Goal: Navigation & Orientation: Understand site structure

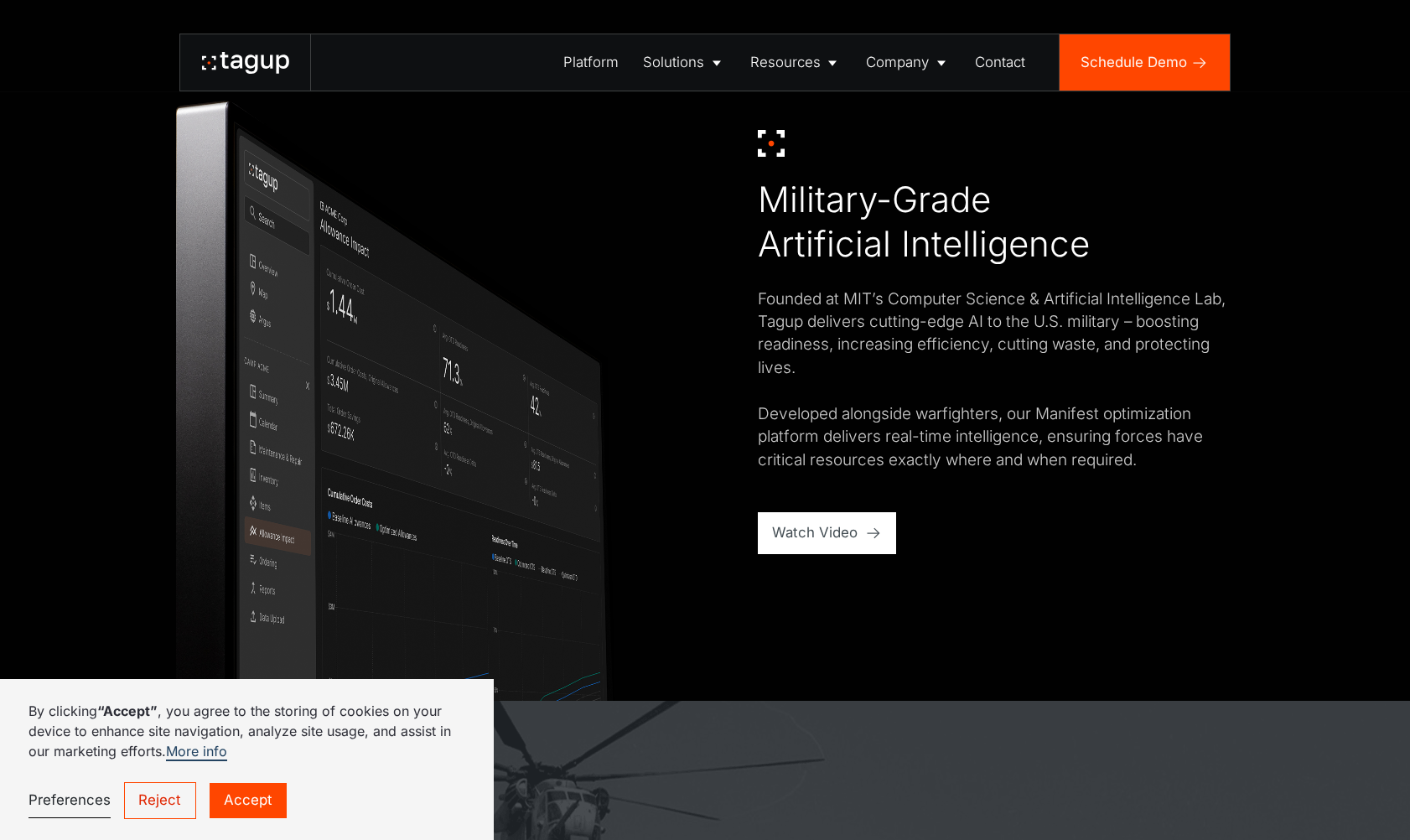
scroll to position [1182, 0]
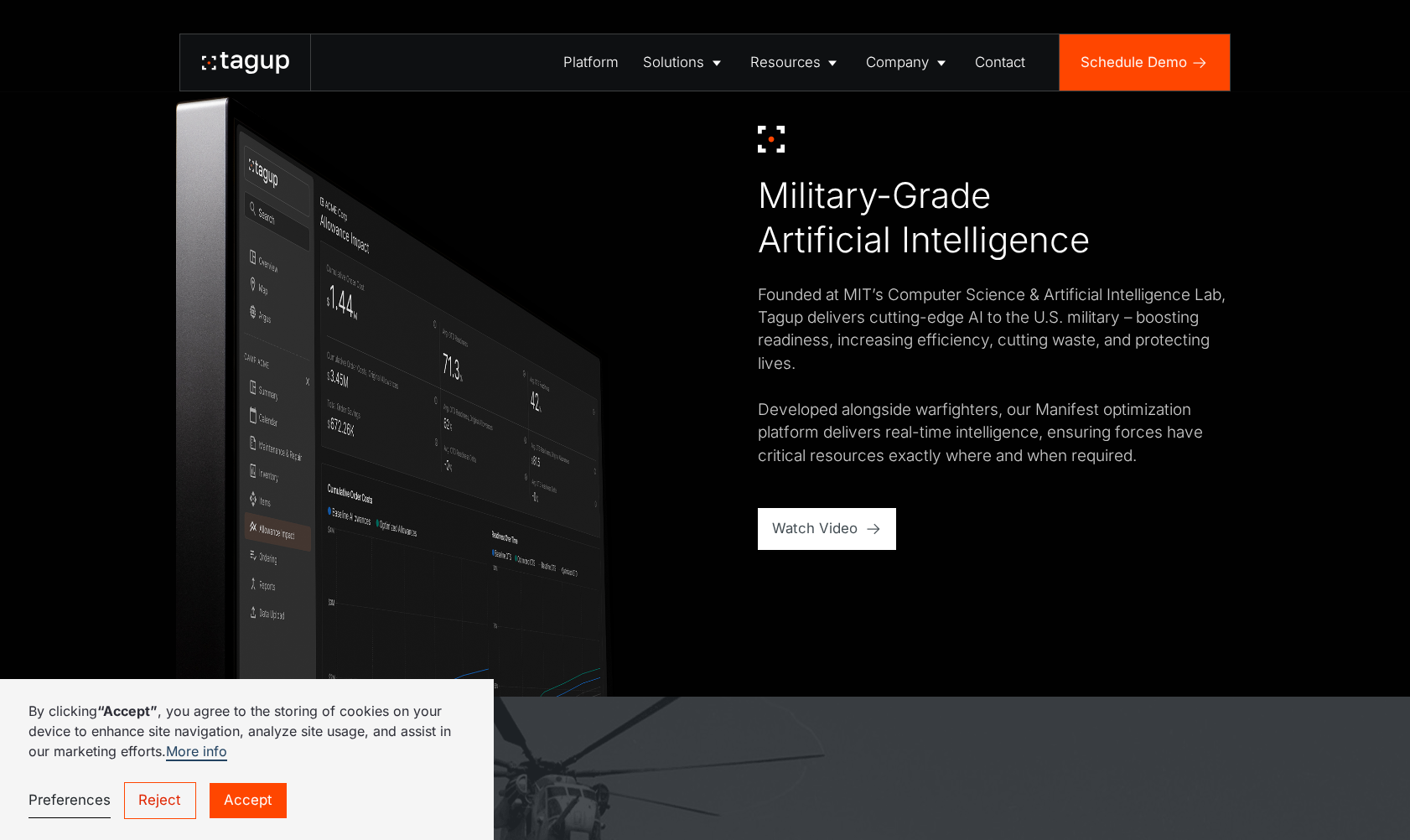
click at [249, 801] on link "Accept" at bounding box center [248, 801] width 77 height 35
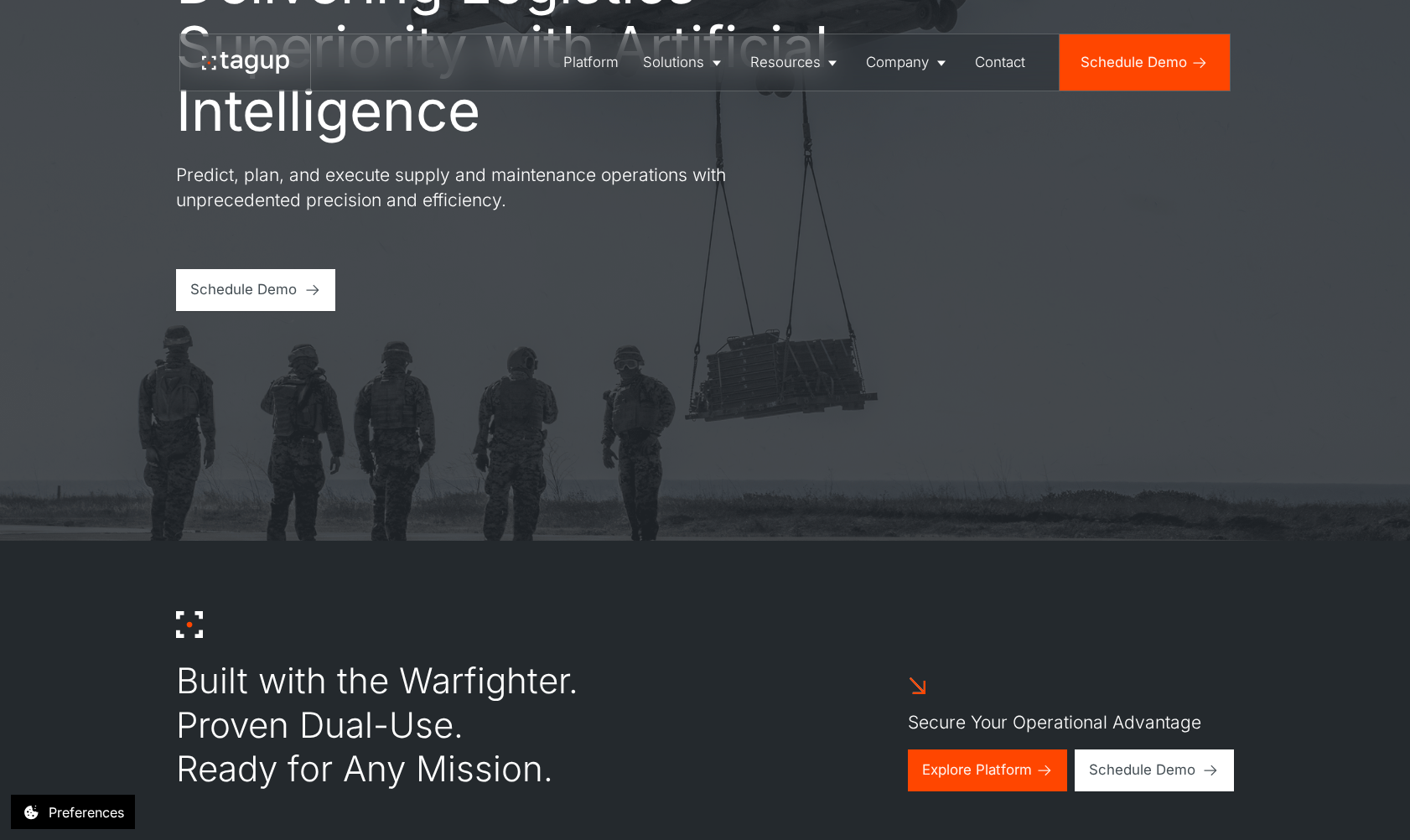
scroll to position [309, 0]
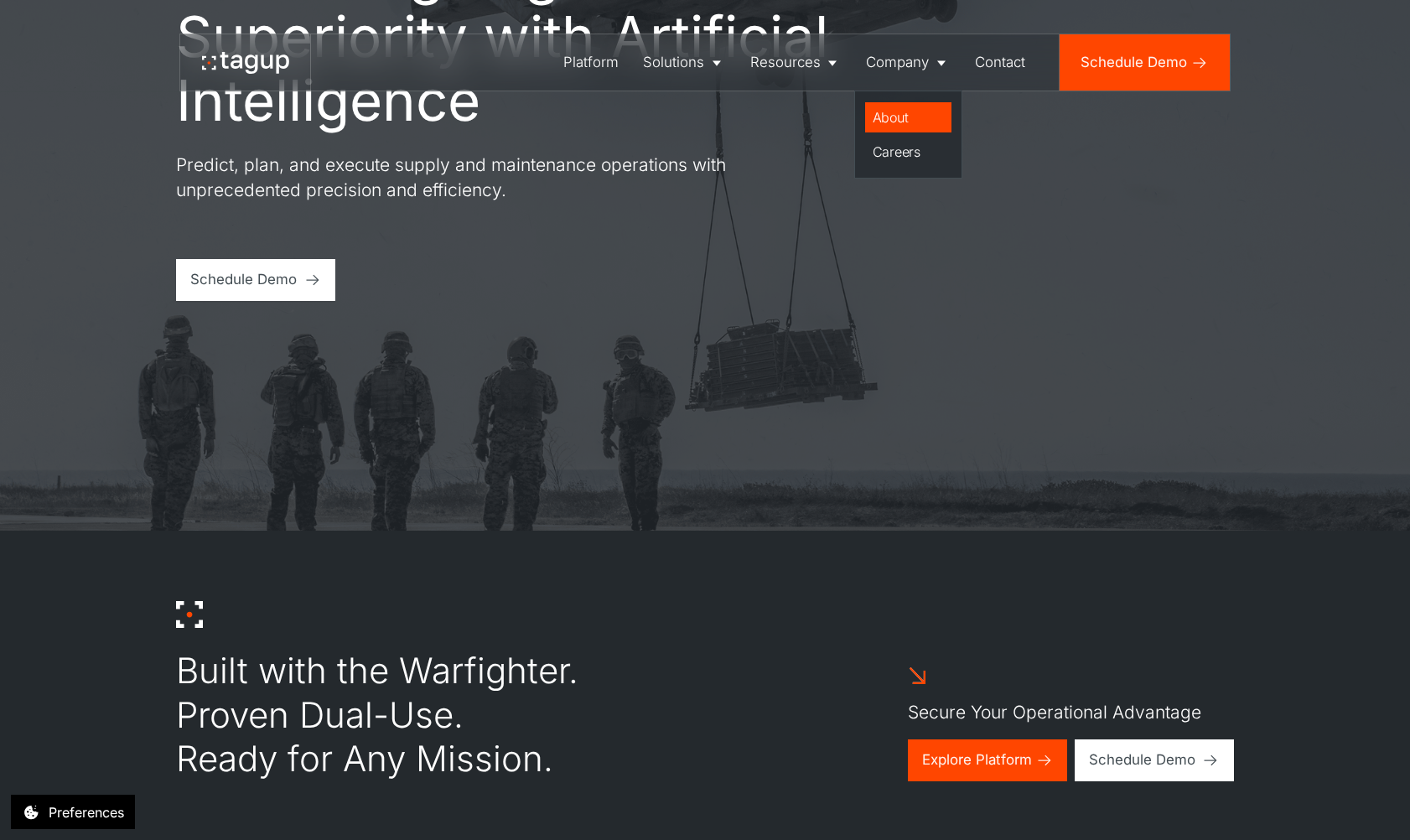
click at [894, 117] on div "About" at bounding box center [909, 117] width 72 height 20
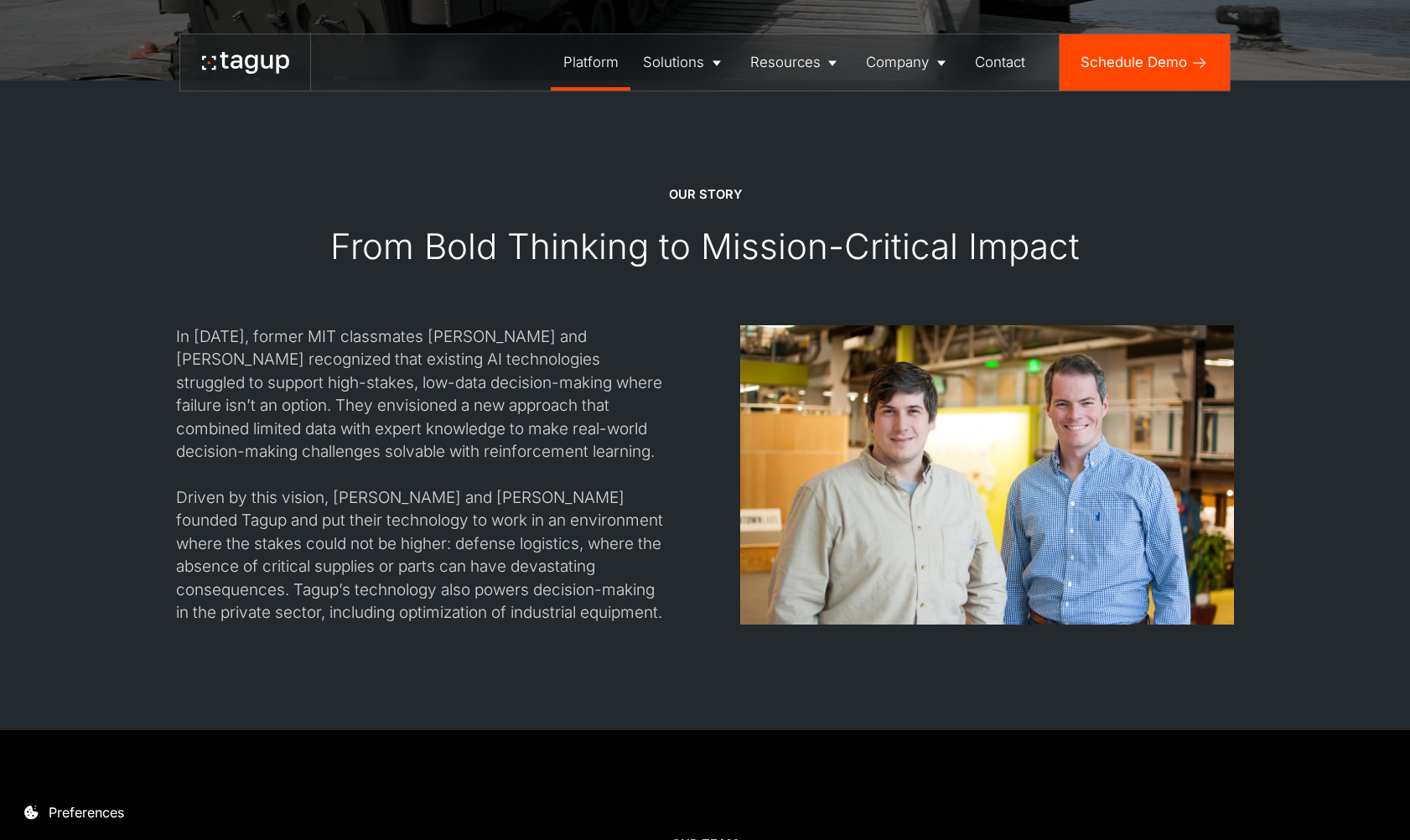
scroll to position [1594, 0]
click at [614, 65] on div "Platform" at bounding box center [592, 62] width 56 height 21
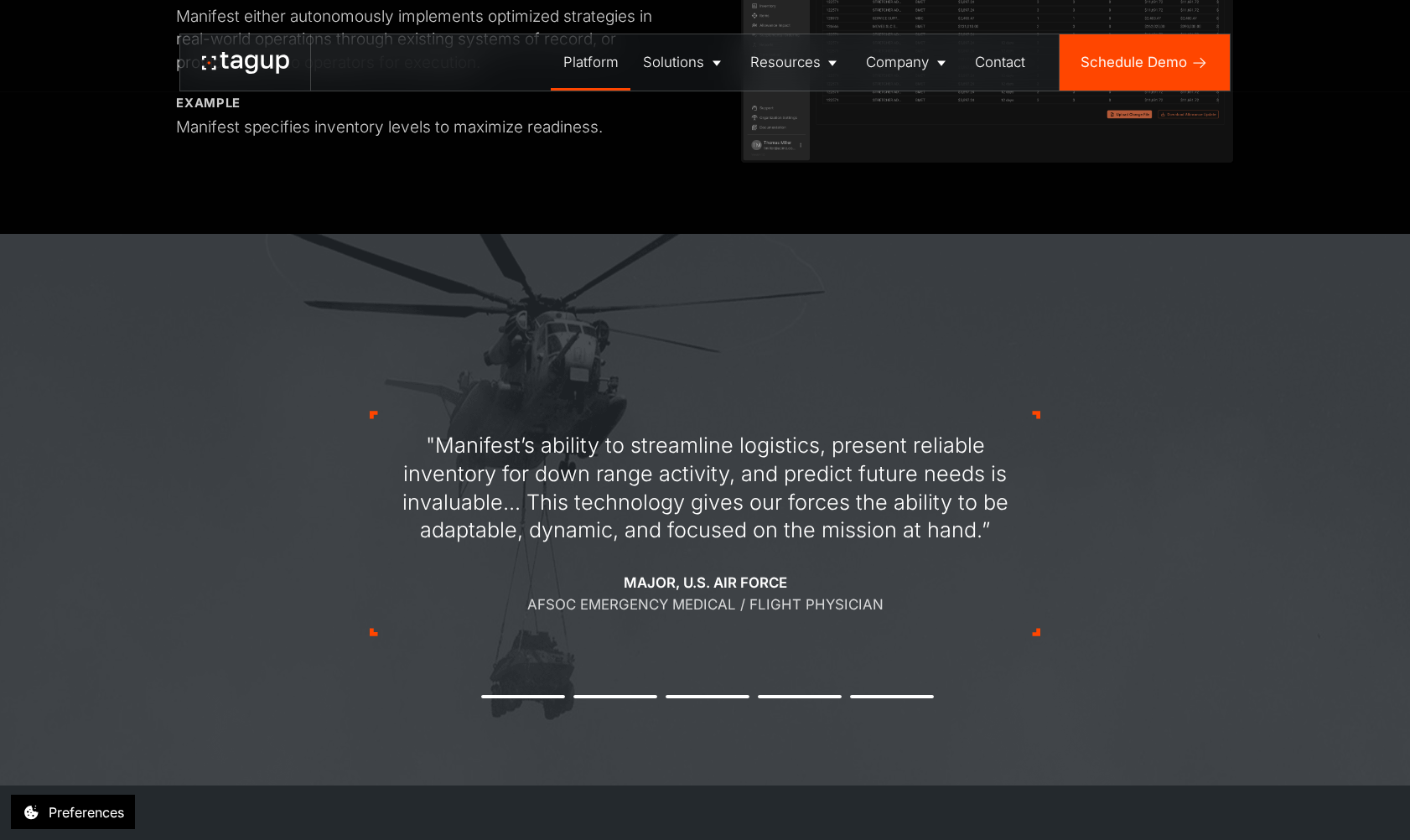
scroll to position [1973, 0]
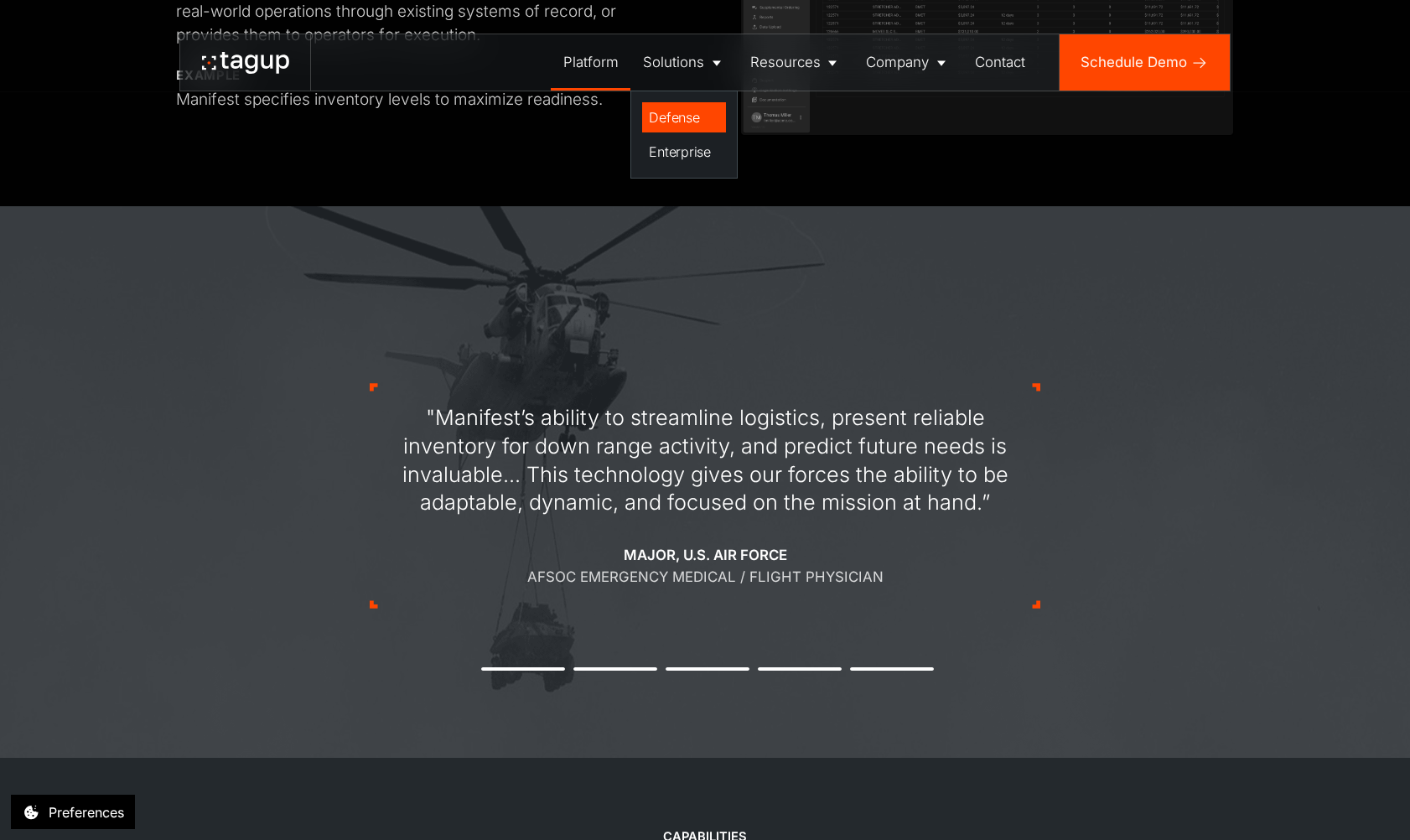
click at [679, 115] on div "Defense" at bounding box center [684, 117] width 71 height 20
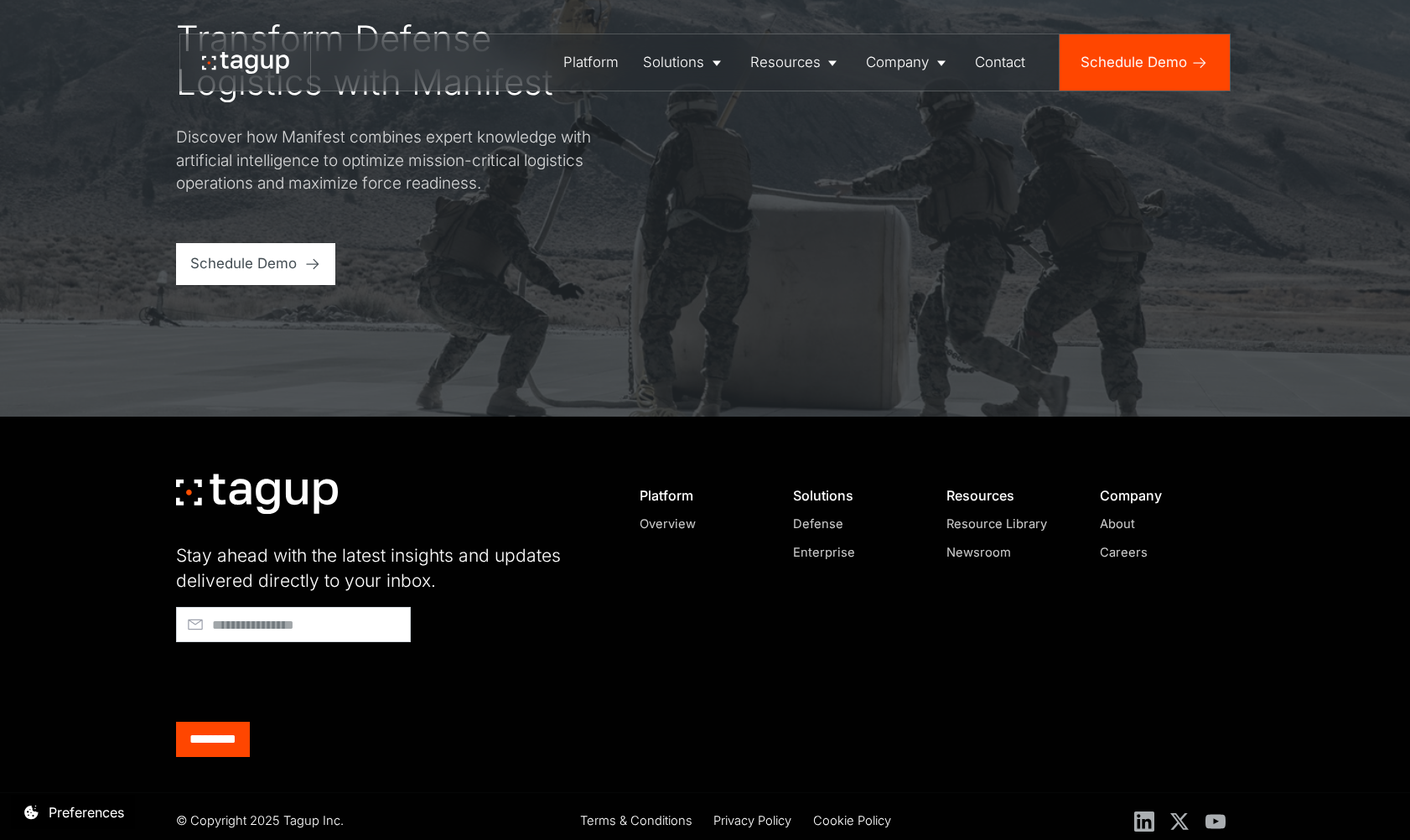
scroll to position [6182, 0]
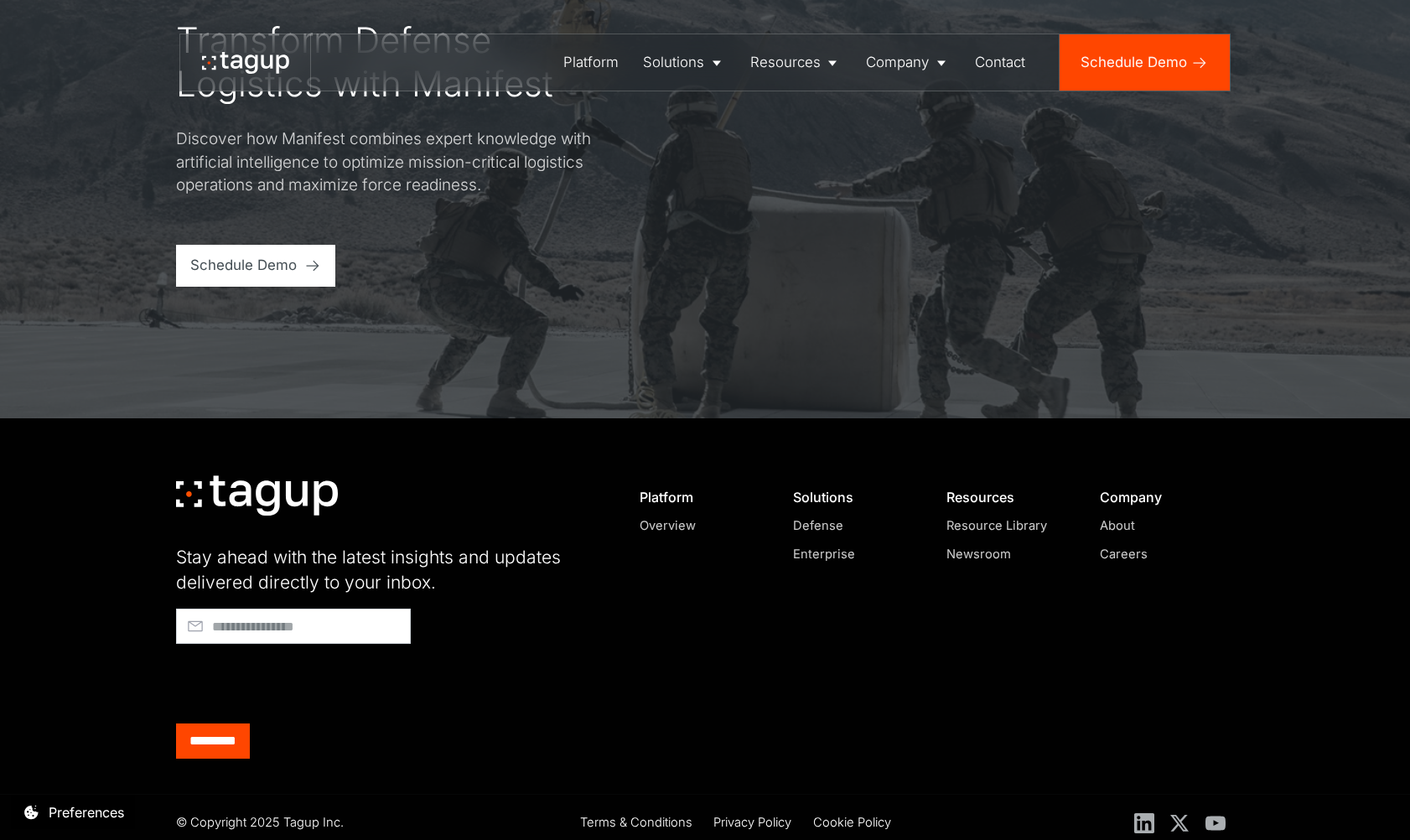
click at [826, 545] on div "Enterprise" at bounding box center [853, 554] width 120 height 19
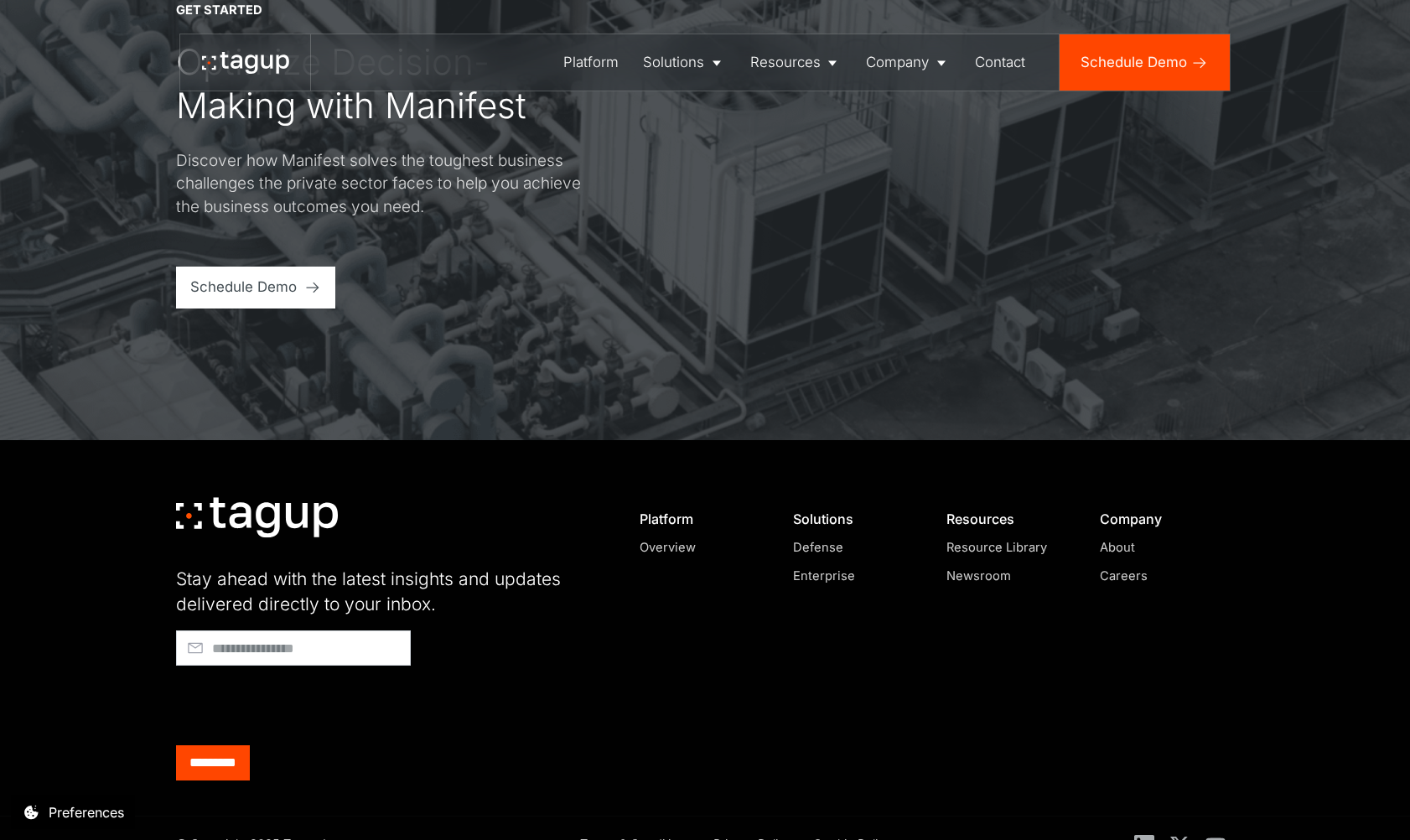
scroll to position [5307, 0]
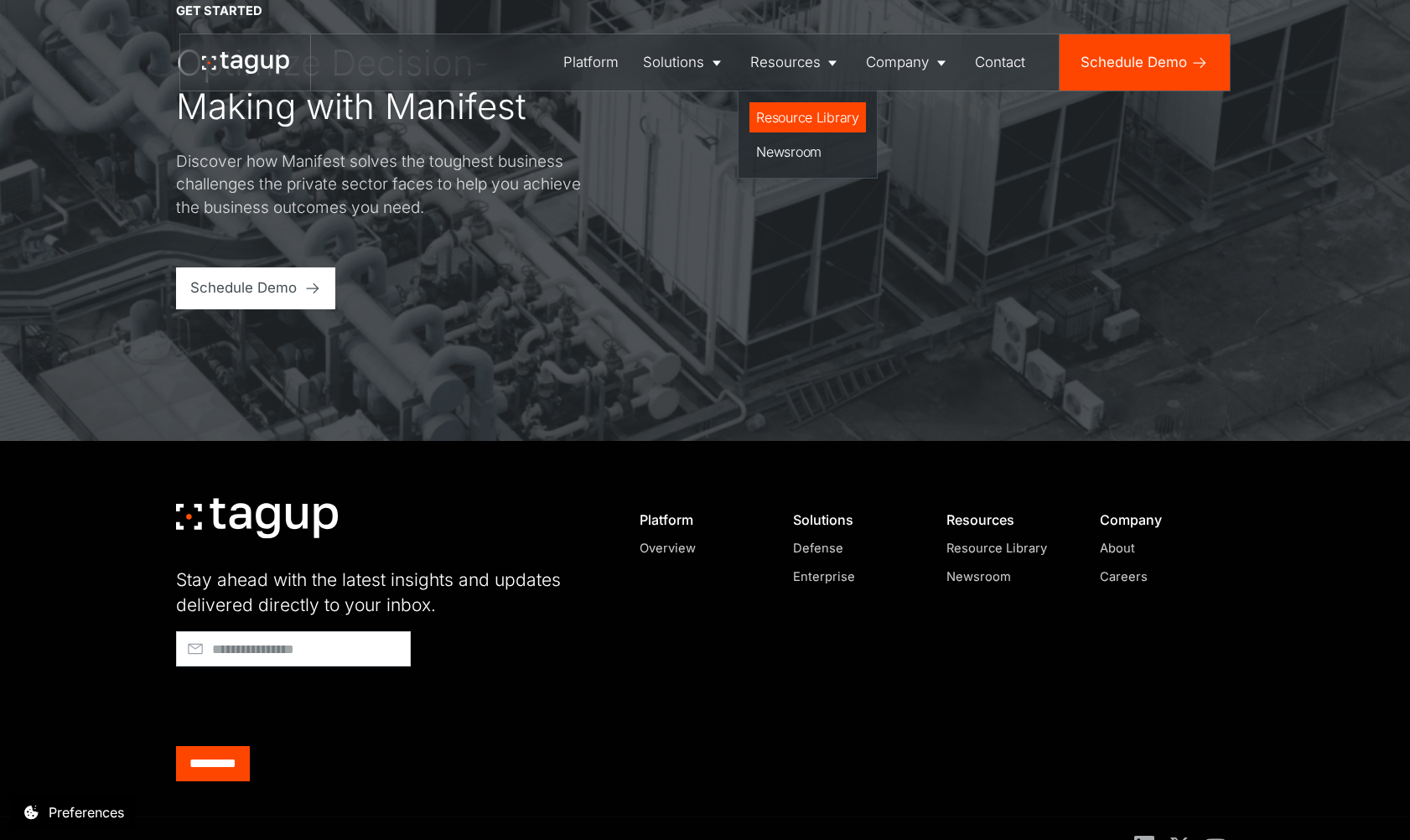
click at [820, 116] on div "Resource Library" at bounding box center [808, 117] width 103 height 20
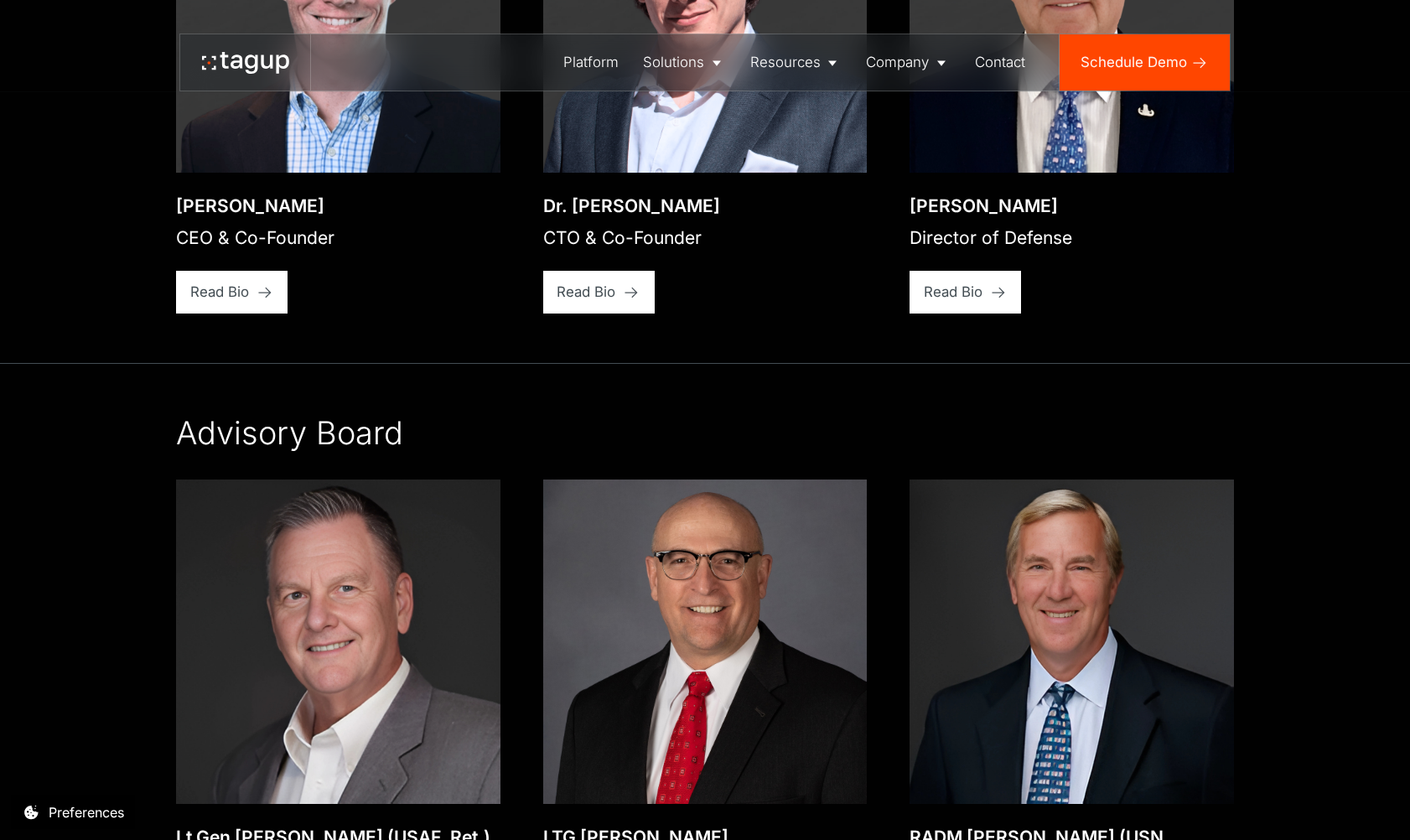
scroll to position [2651, 0]
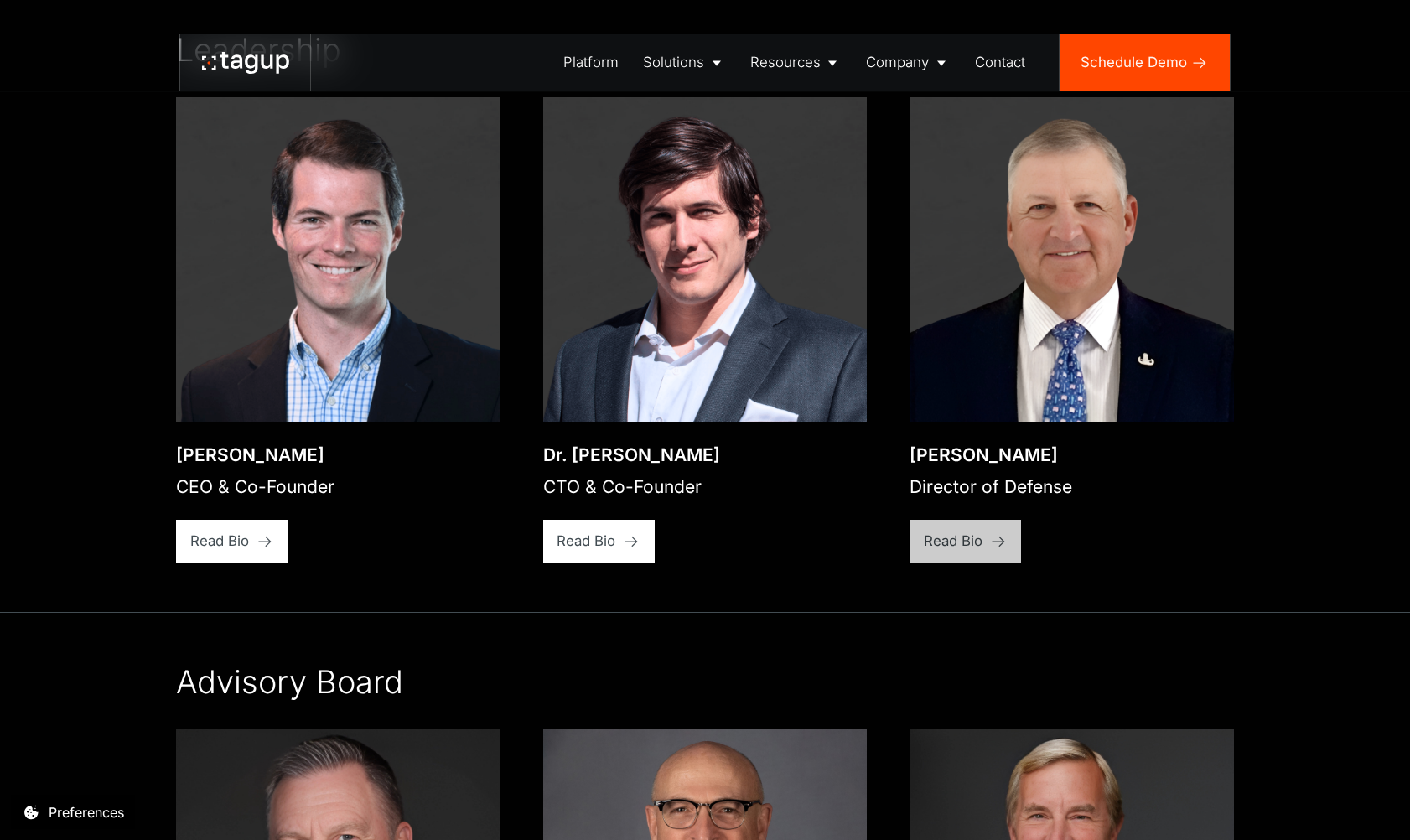
click at [249, 531] on div "Read Bio" at bounding box center [219, 541] width 58 height 21
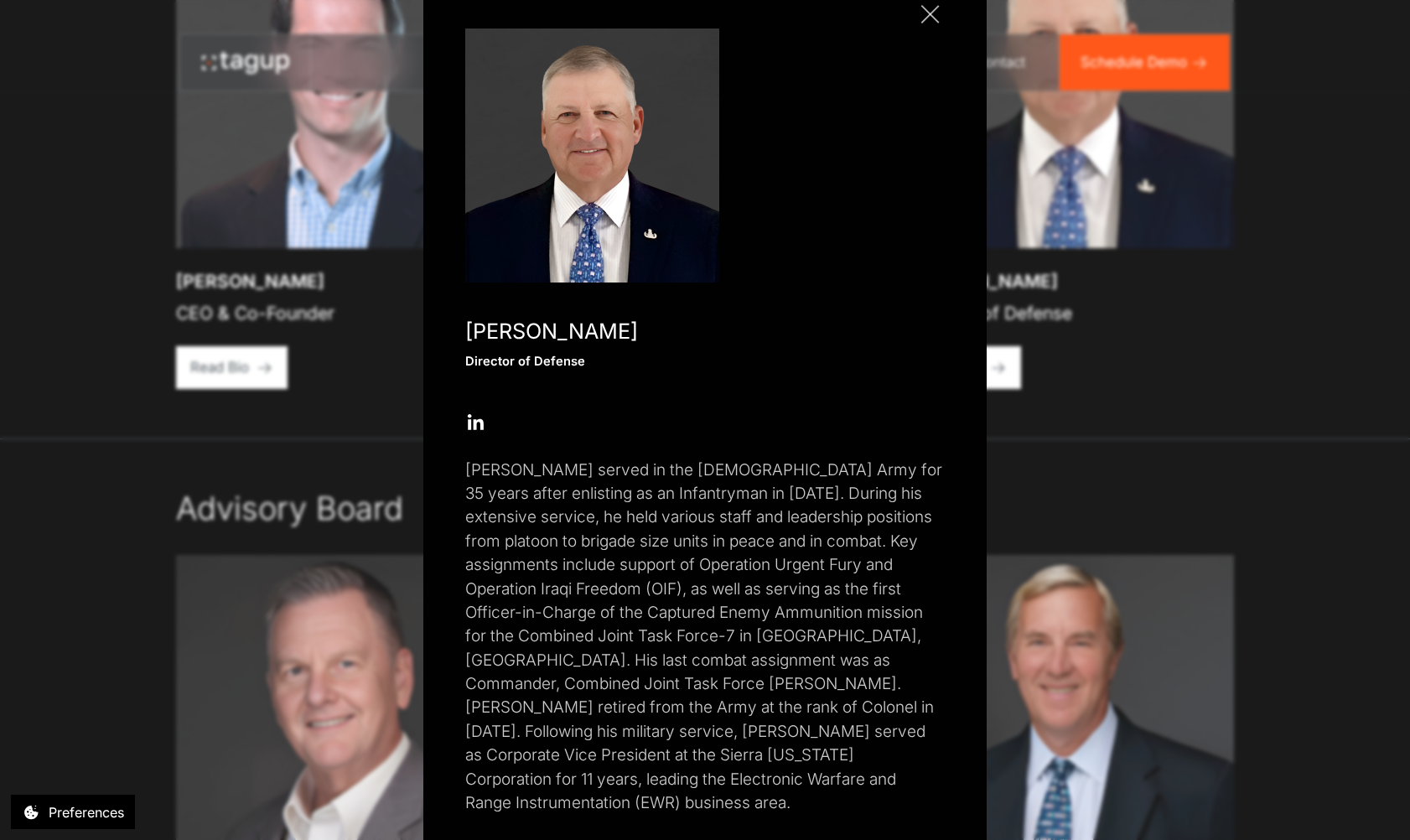
scroll to position [2827, 0]
click at [1215, 389] on div "Close popup Paul Plemmons Director of Defense Open Open Twitter profile Send Em…" at bounding box center [705, 420] width 1410 height 840
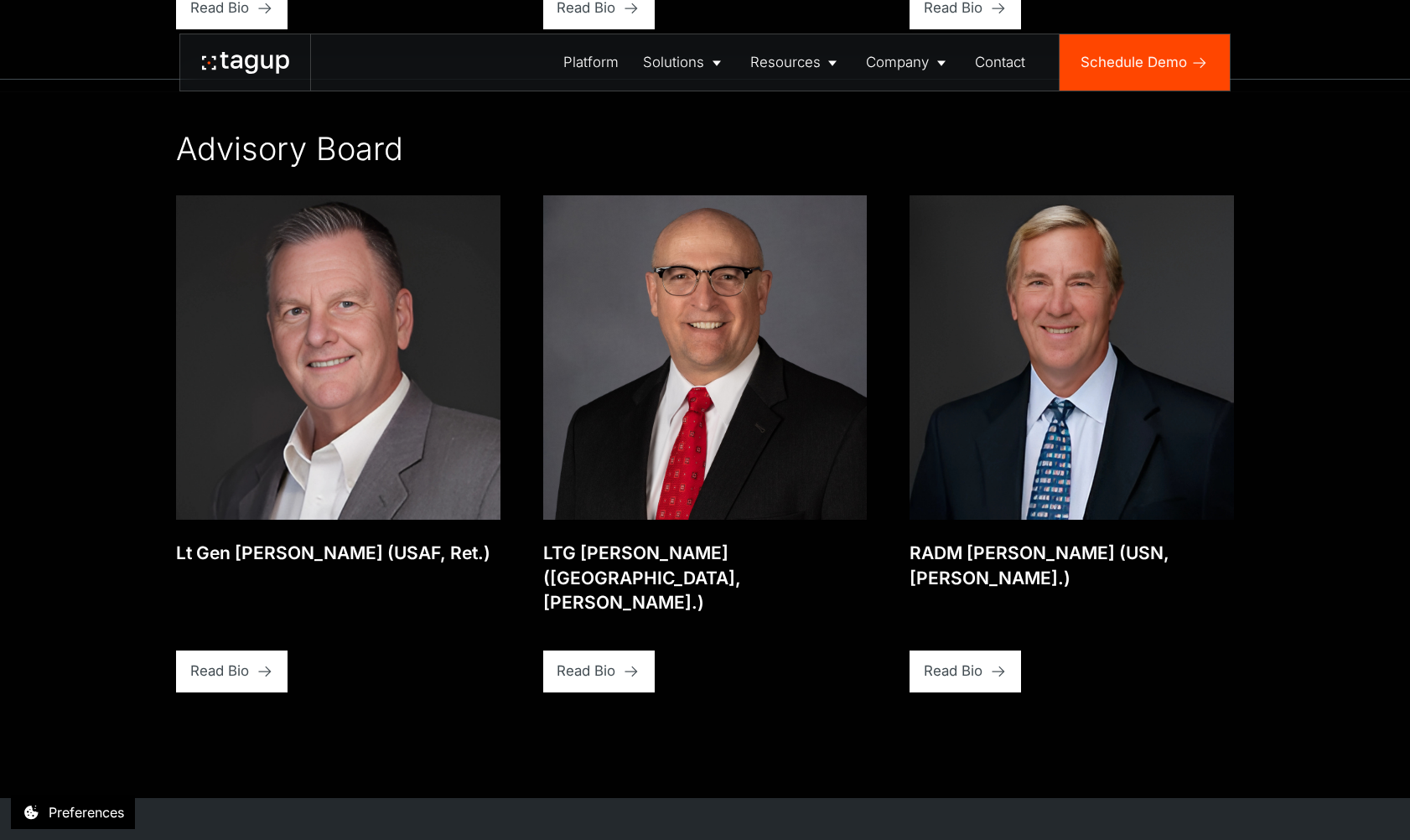
scroll to position [3190, 0]
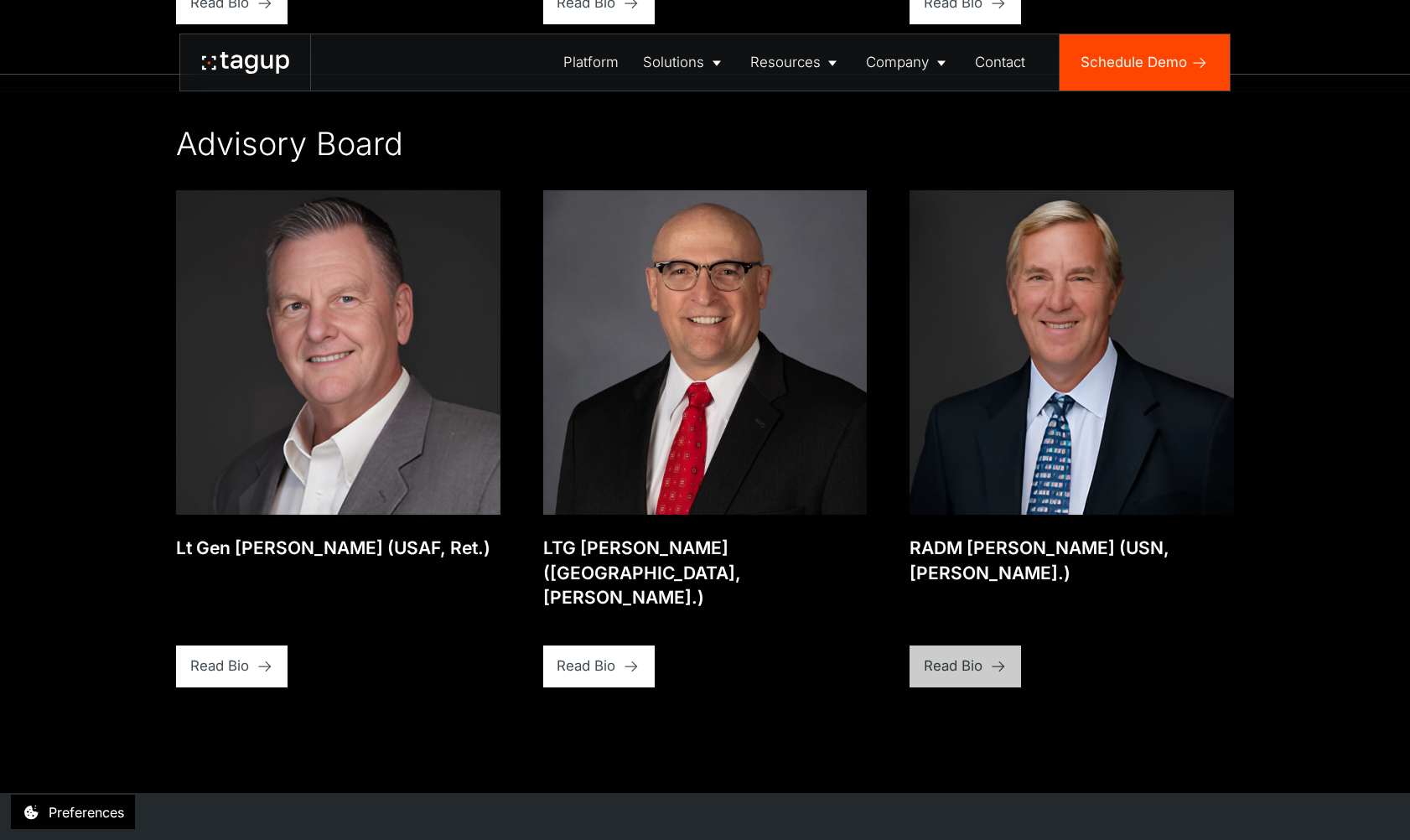
click at [947, 645] on link "Read Bio" at bounding box center [965, 666] width 111 height 42
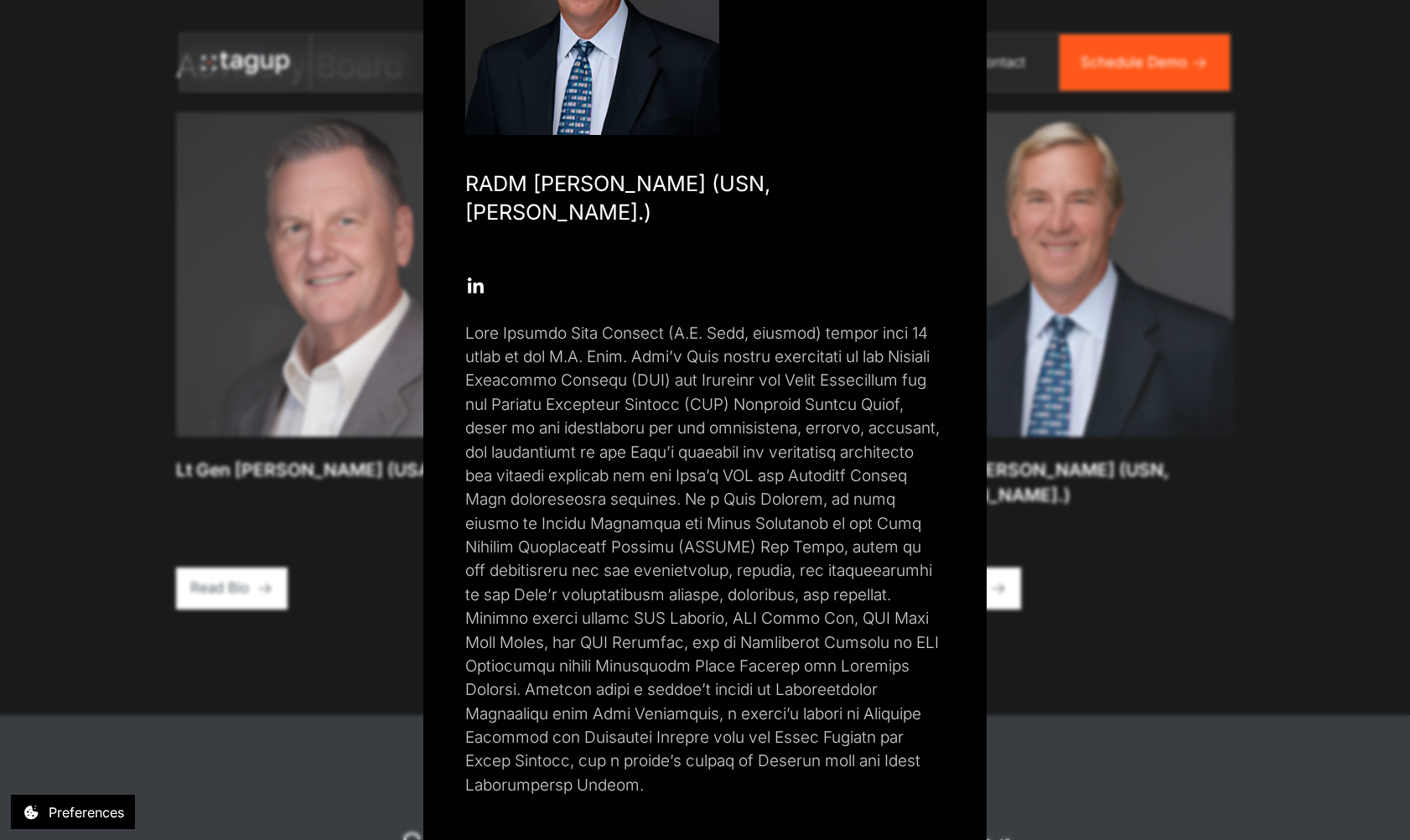
scroll to position [3270, 0]
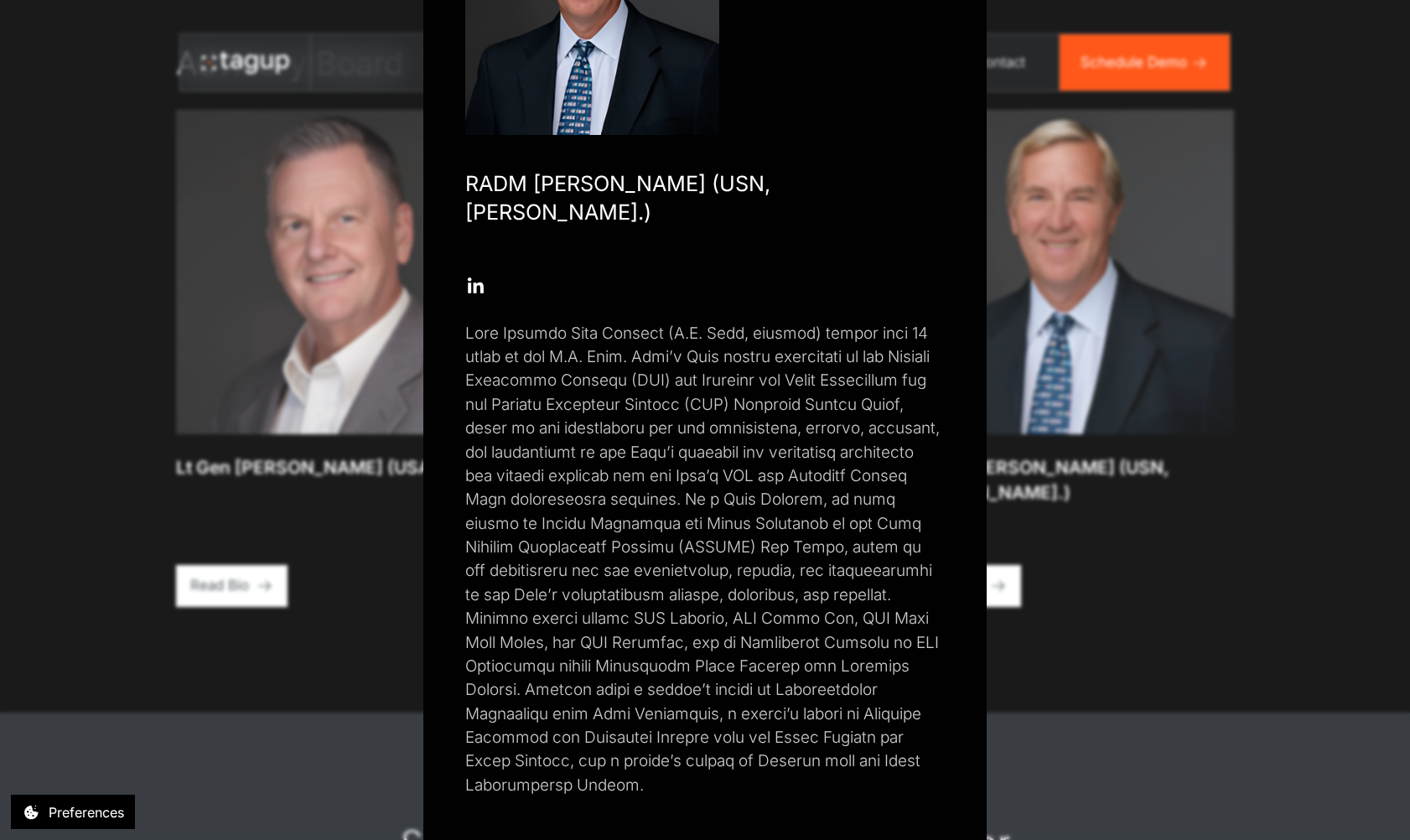
click at [1106, 610] on div "Close popup RADM John Neagley (USN, Ret.) Open Open Twitter profile Send Email …" at bounding box center [705, 420] width 1410 height 840
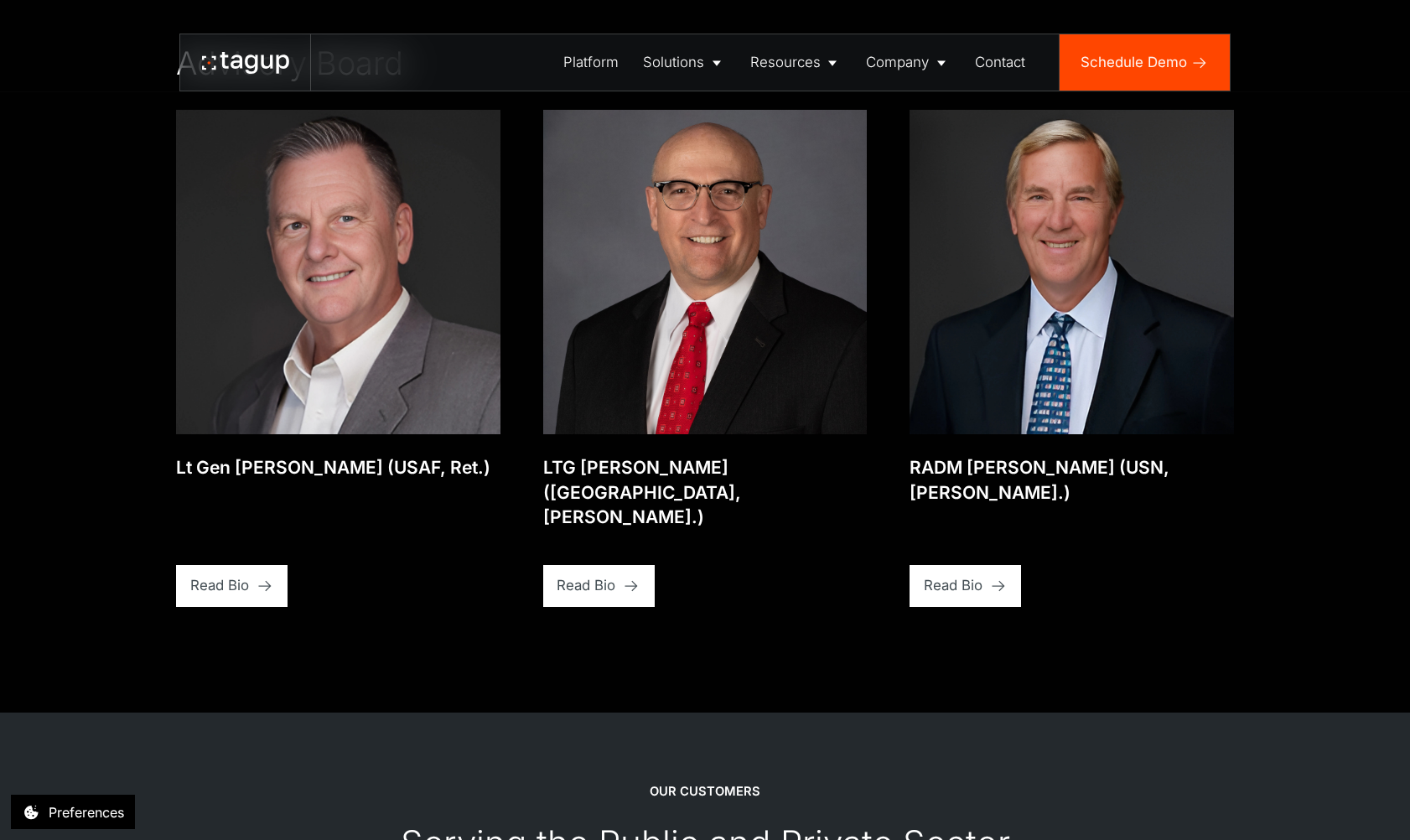
click at [589, 576] on div "Read Bio" at bounding box center [585, 585] width 58 height 21
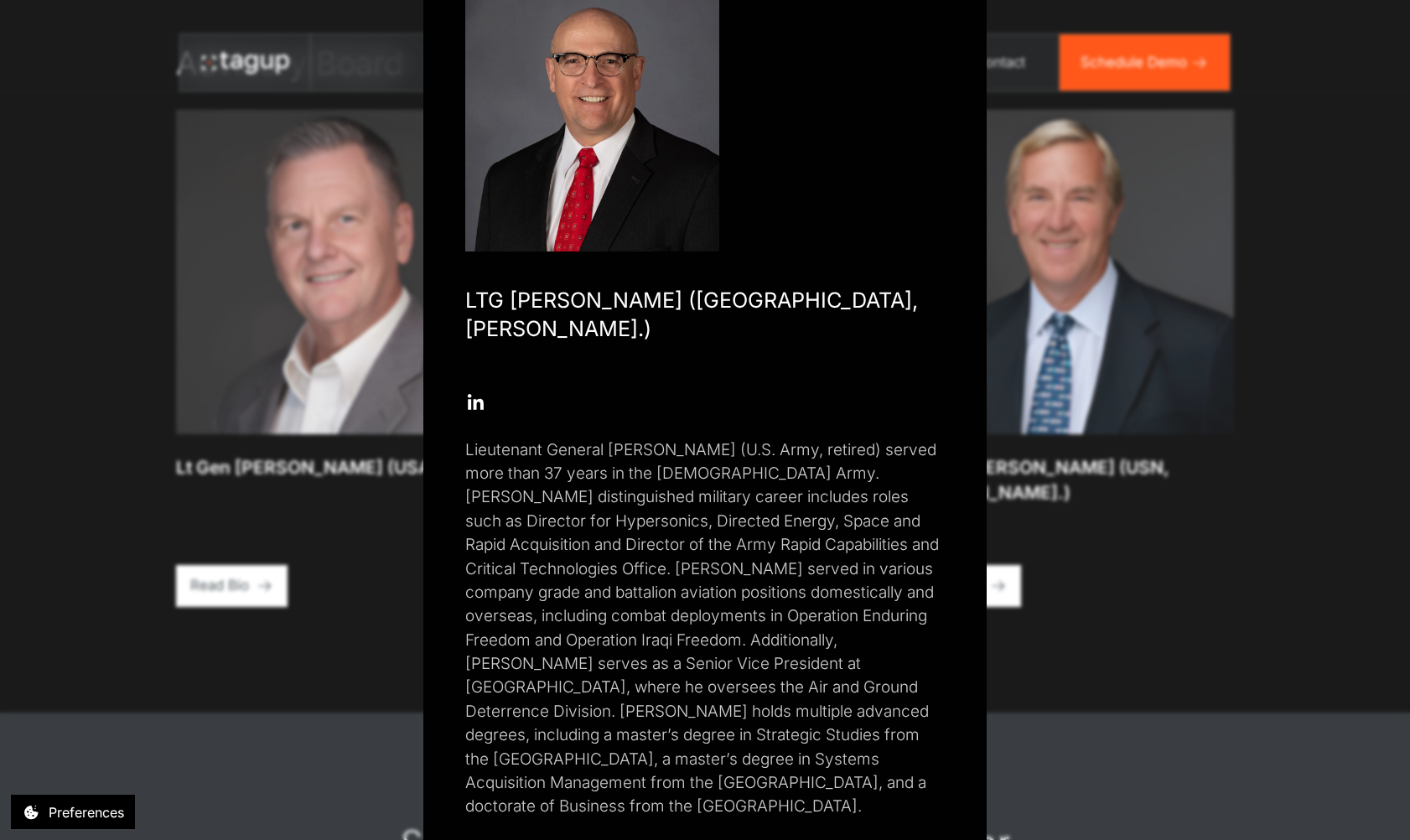
scroll to position [108, 0]
click at [226, 525] on div "Close popup LTG Neil Thurgood (USA, Ret.) Open Open Twitter profile Send Email …" at bounding box center [705, 420] width 1410 height 840
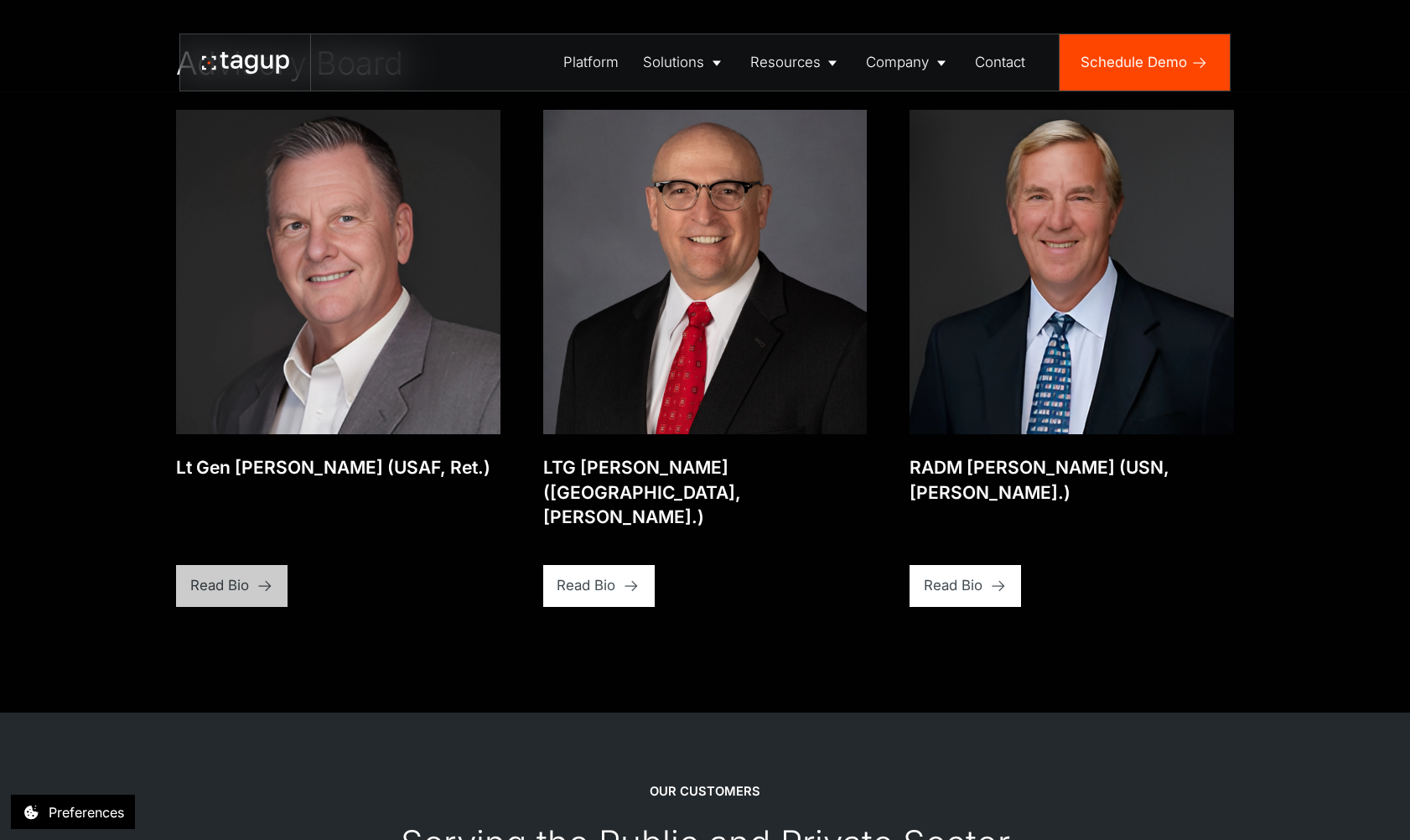
click at [245, 576] on div "Read Bio" at bounding box center [219, 585] width 58 height 21
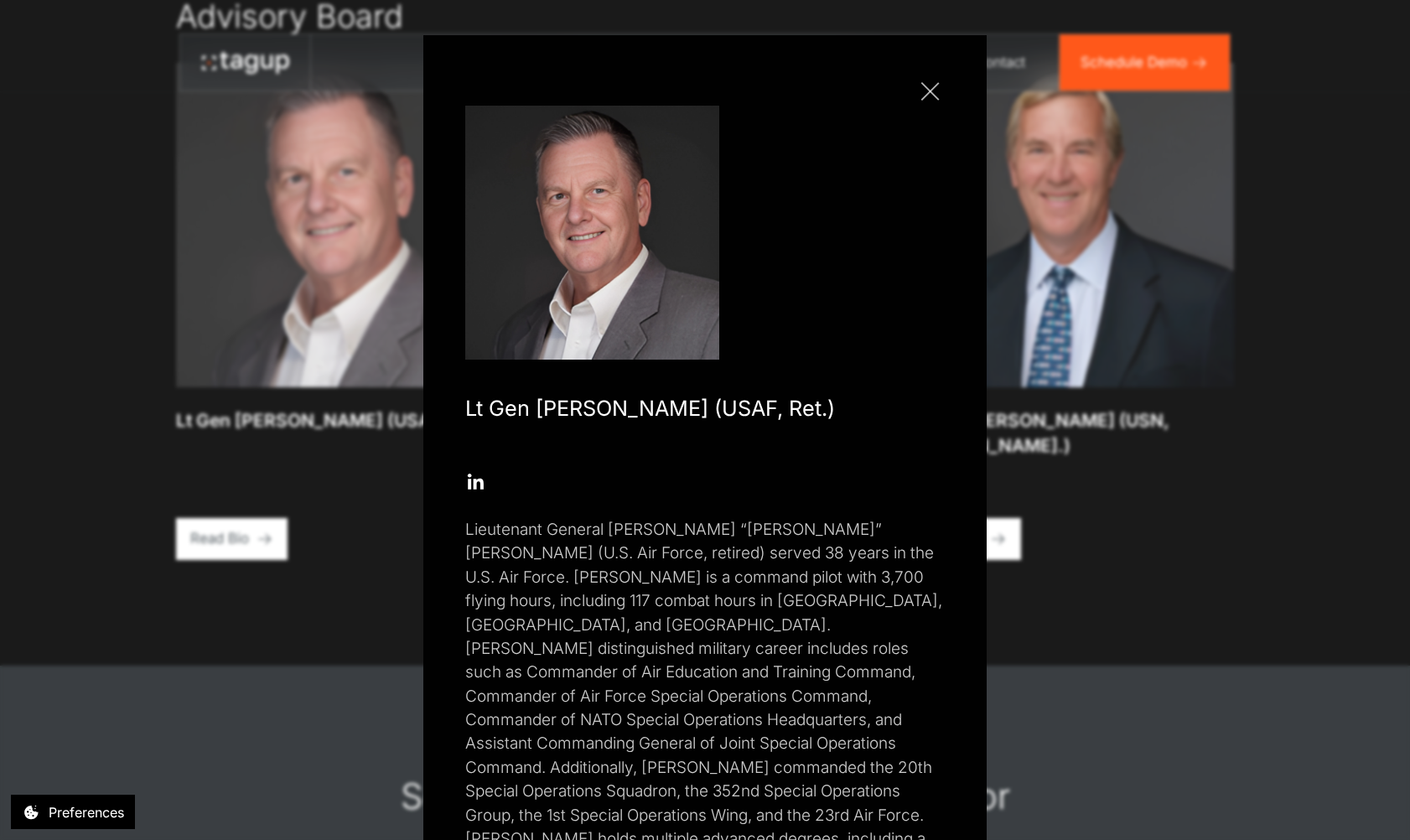
scroll to position [0, 0]
click at [204, 593] on div "Close popup Lt Gen Brad Webb (USAF, Ret.) Open Open Twitter profile Send Email …" at bounding box center [705, 420] width 1410 height 840
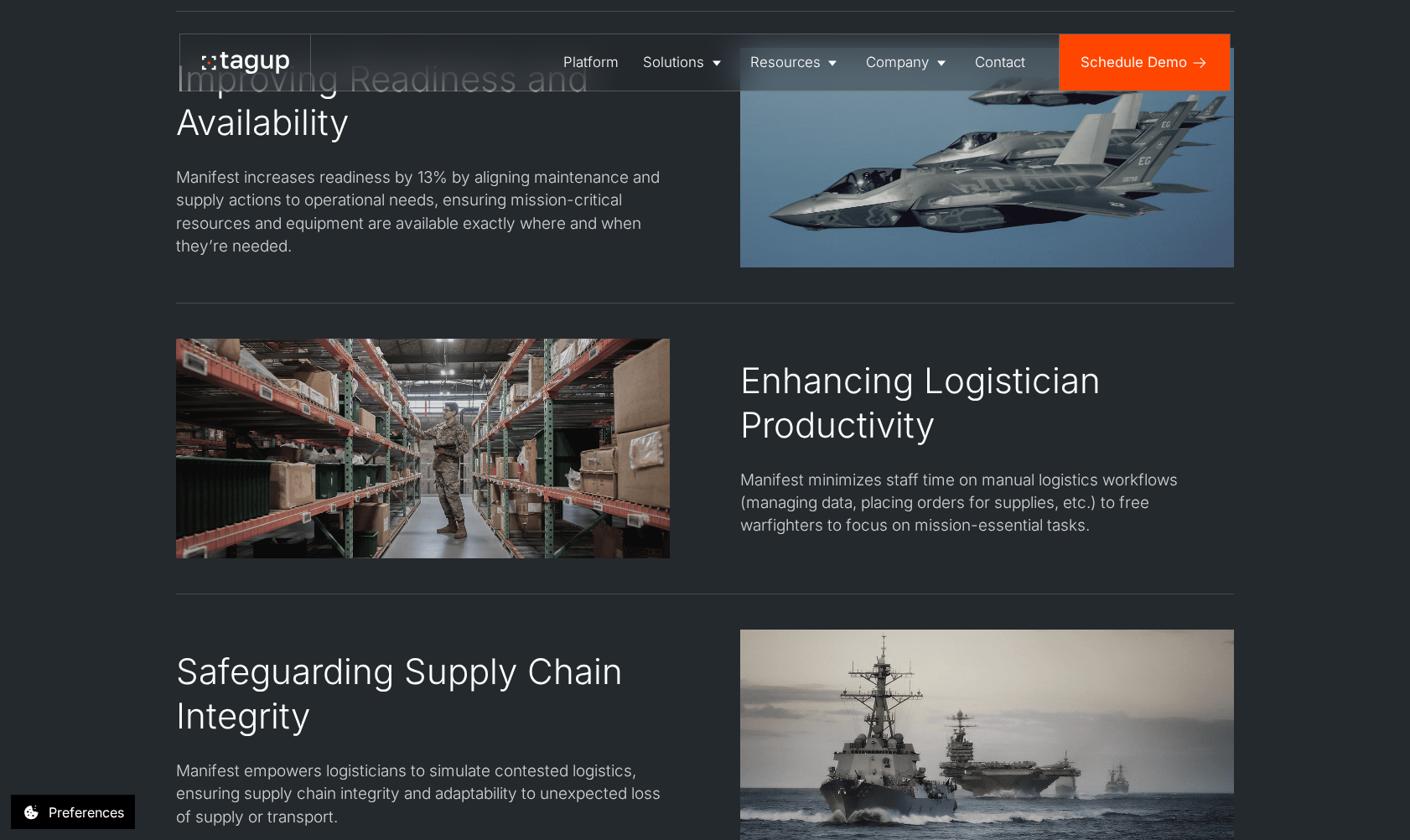
scroll to position [2683, 0]
